Goal: Navigation & Orientation: Go to known website

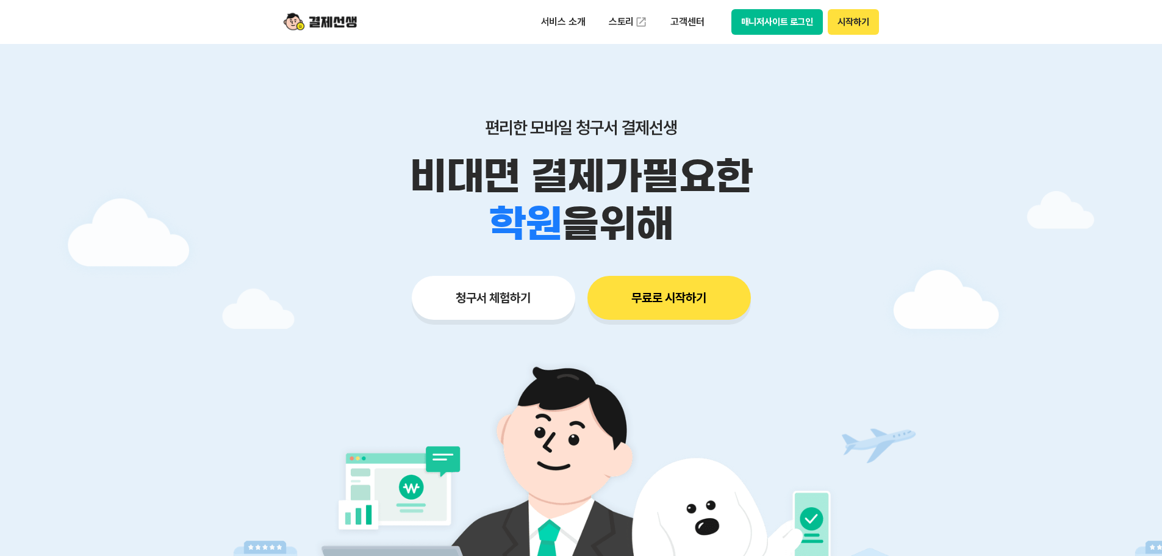
click at [805, 38] on div "서비스 소개 스토리 고객센터 매니저사이트 로그인 시작하기" at bounding box center [581, 22] width 625 height 44
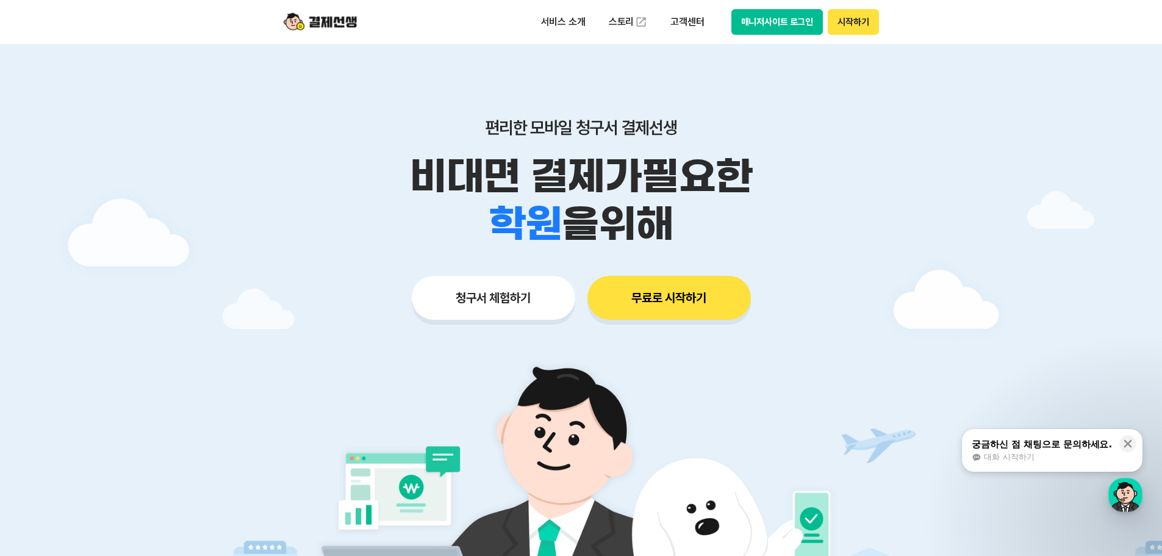
click at [776, 29] on button "매니저사이트 로그인" at bounding box center [777, 22] width 92 height 26
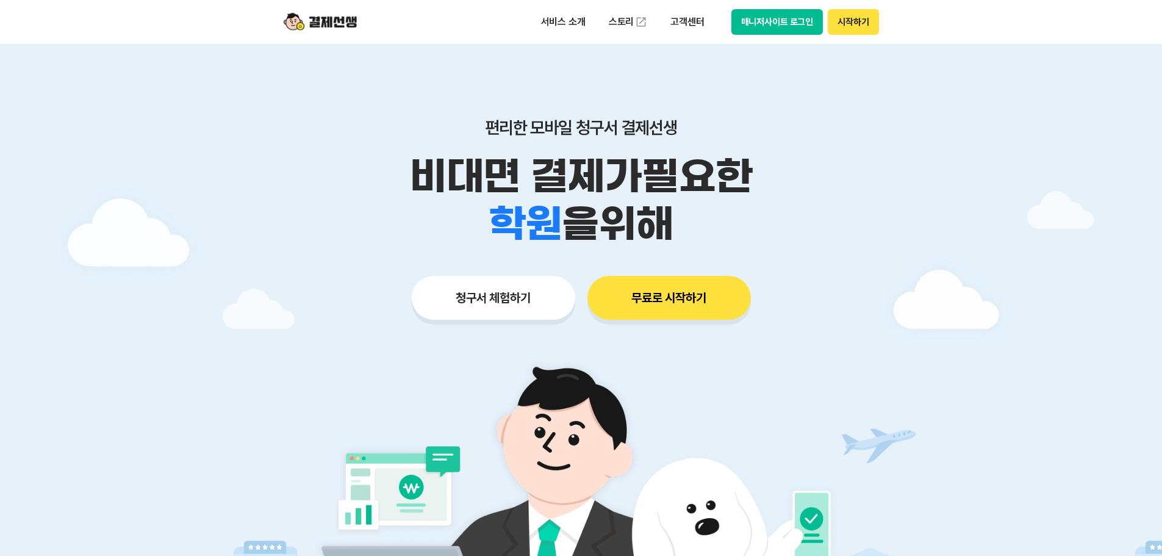
click at [765, 29] on button "매니저사이트 로그인" at bounding box center [777, 22] width 92 height 26
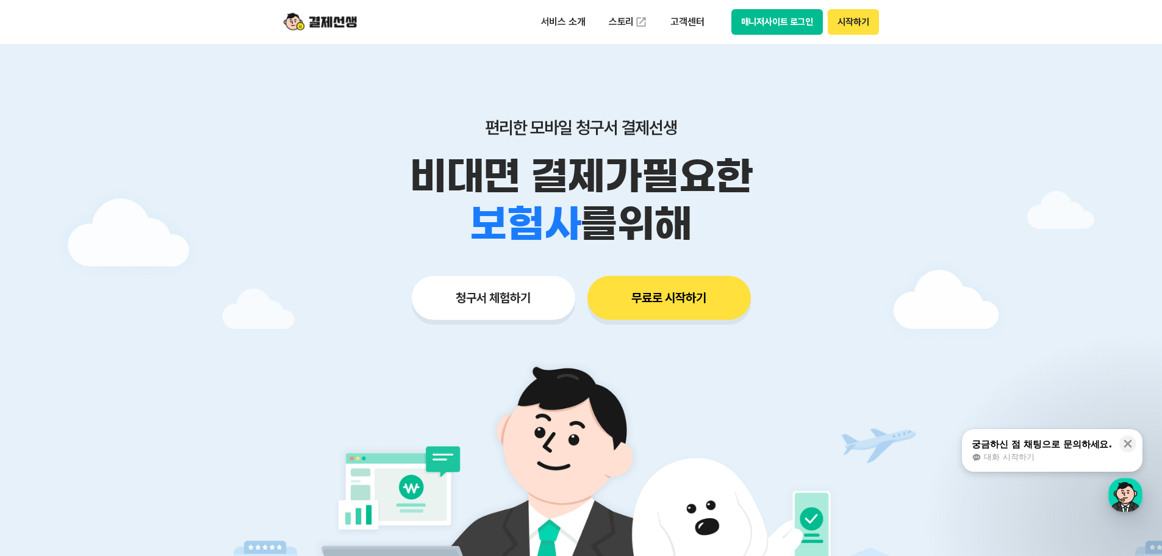
click at [891, 386] on div at bounding box center [581, 366] width 1162 height 644
click at [767, 13] on button "매니저사이트 로그인" at bounding box center [777, 22] width 92 height 26
